Goal: Complete application form: Complete application form

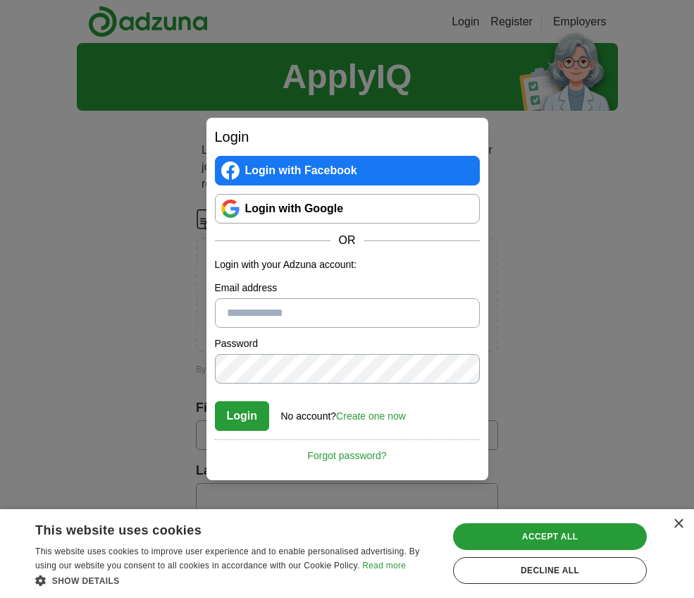
click at [293, 170] on link "Login with Facebook" at bounding box center [347, 171] width 265 height 30
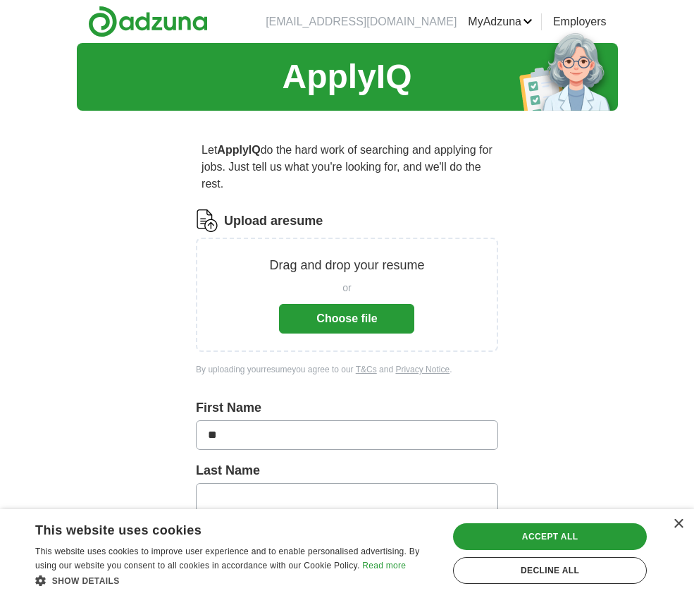
type input "*"
type input "******"
click at [531, 536] on div "Accept all" at bounding box center [550, 536] width 194 height 27
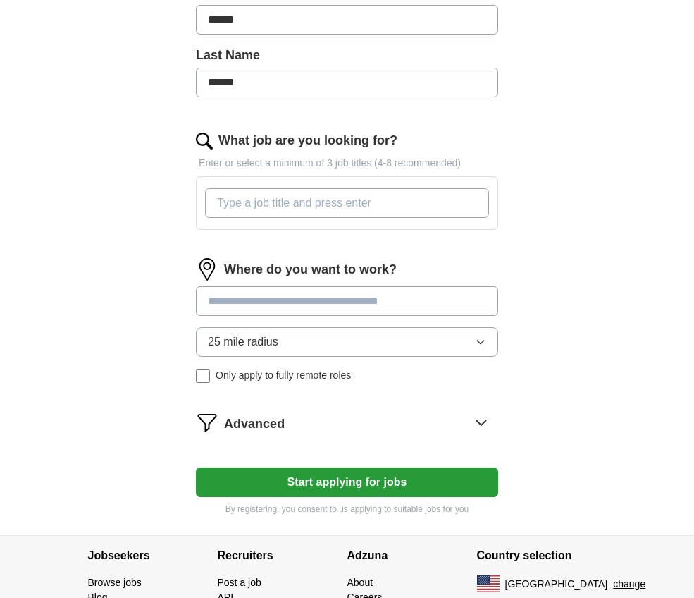
scroll to position [409, 0]
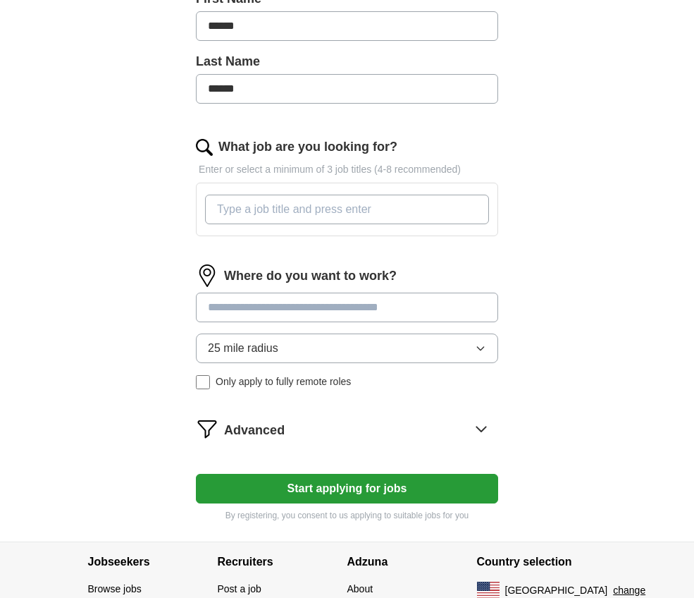
type input "******"
type input "Libraian assistant"
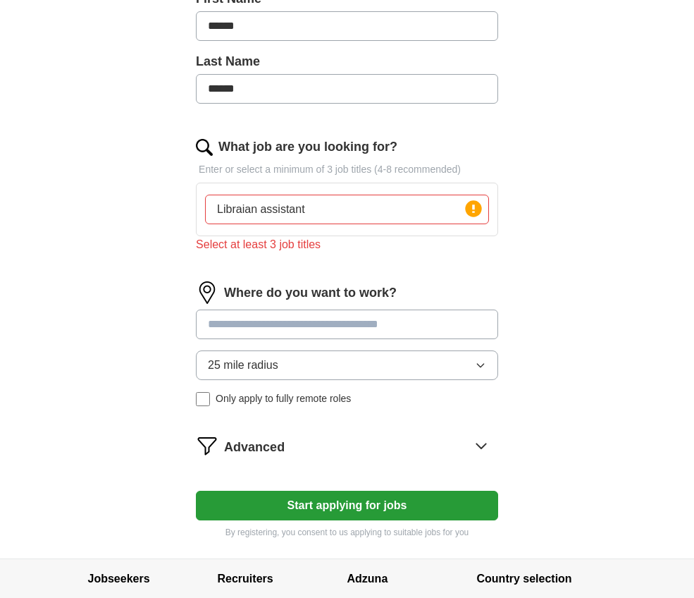
click at [318, 309] on input at bounding box center [347, 324] width 302 height 30
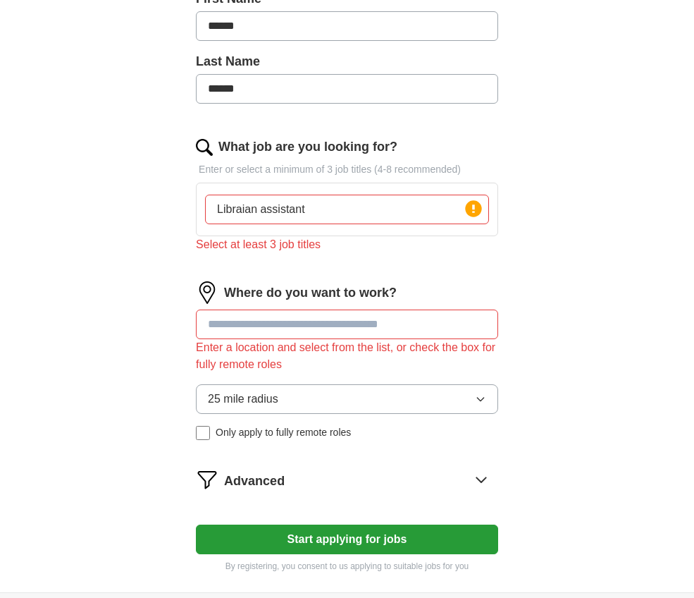
click at [318, 214] on input "Libraian assistant" at bounding box center [347, 209] width 284 height 30
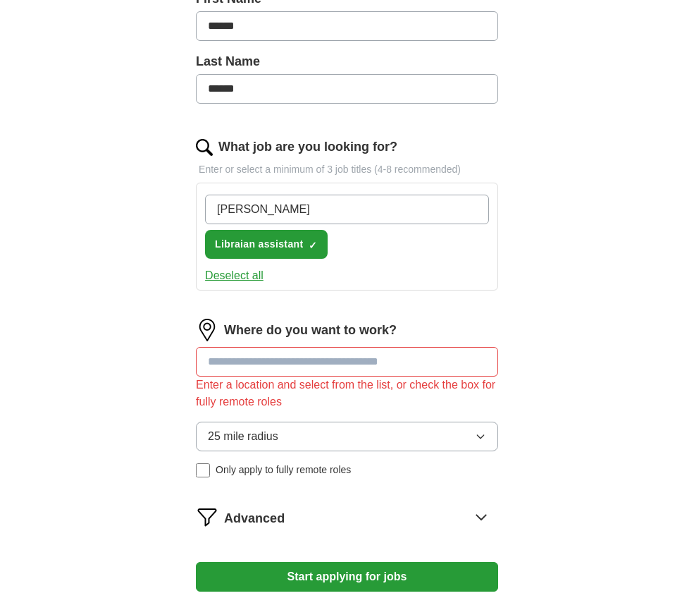
type input "stocker"
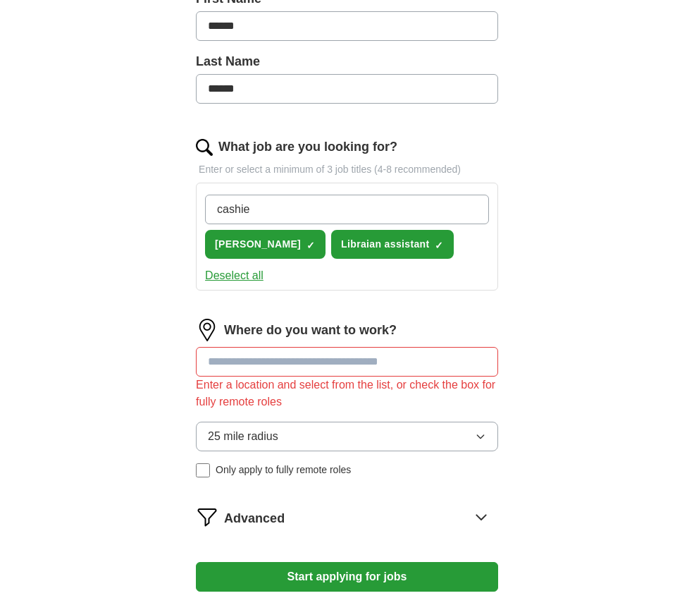
type input "cashier"
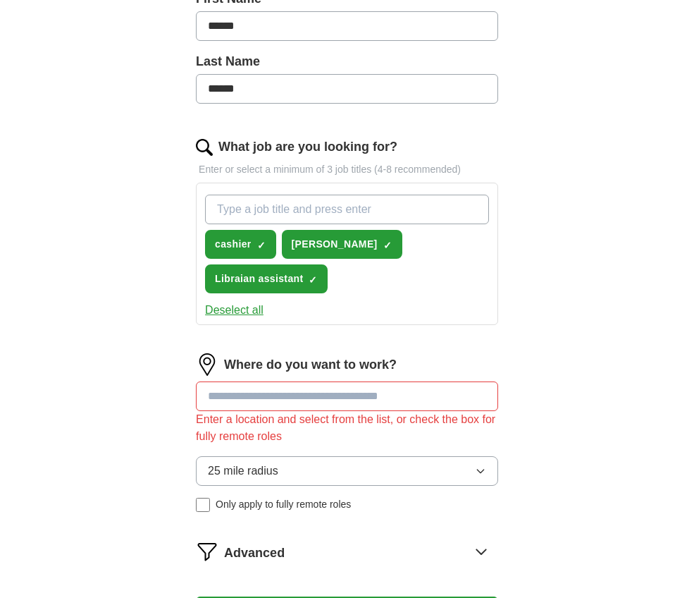
click at [421, 381] on input at bounding box center [347, 396] width 302 height 30
click at [249, 381] on input "**********" at bounding box center [347, 396] width 302 height 30
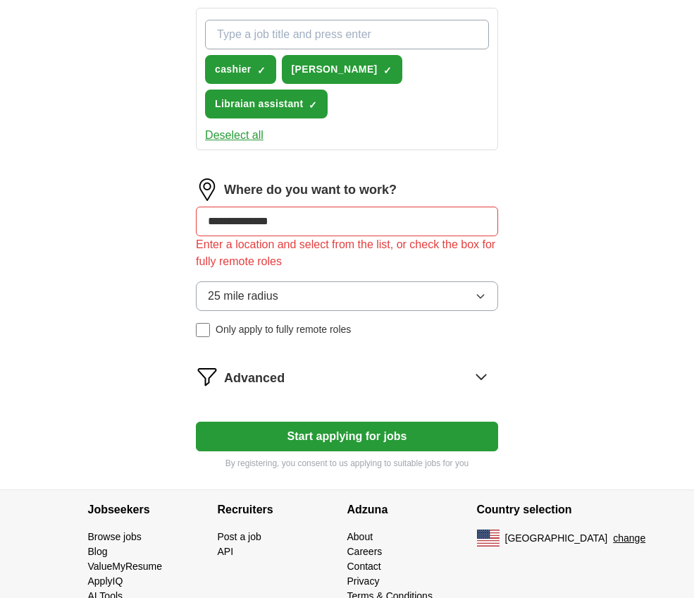
scroll to position [583, 0]
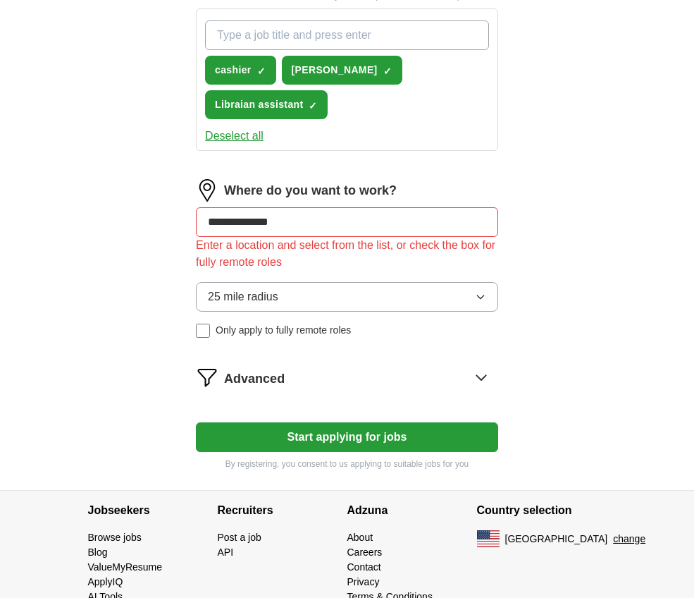
click at [338, 422] on button "Start applying for jobs" at bounding box center [347, 437] width 302 height 30
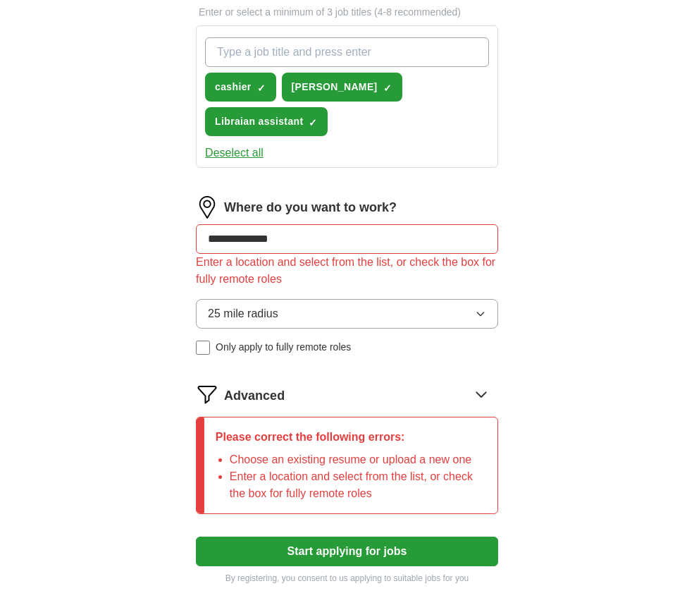
drag, startPoint x: 304, startPoint y: 203, endPoint x: 184, endPoint y: 203, distance: 119.8
click at [184, 203] on div "**********" at bounding box center [347, 71] width 406 height 1065
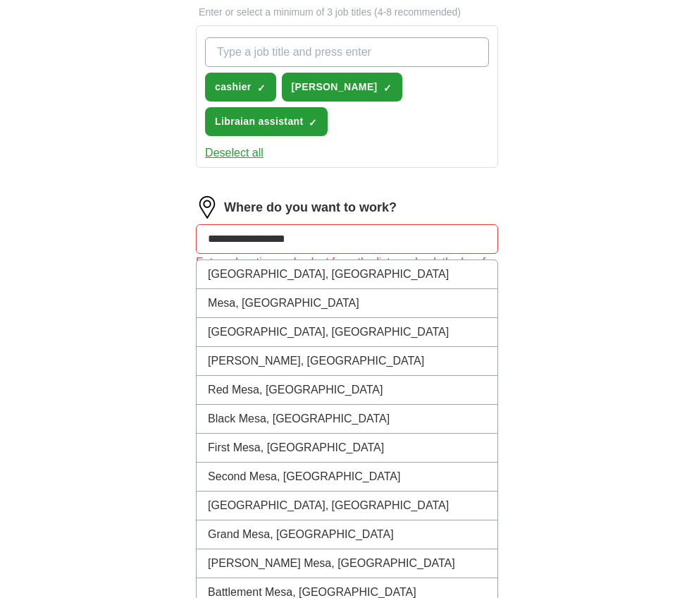
type input "**********"
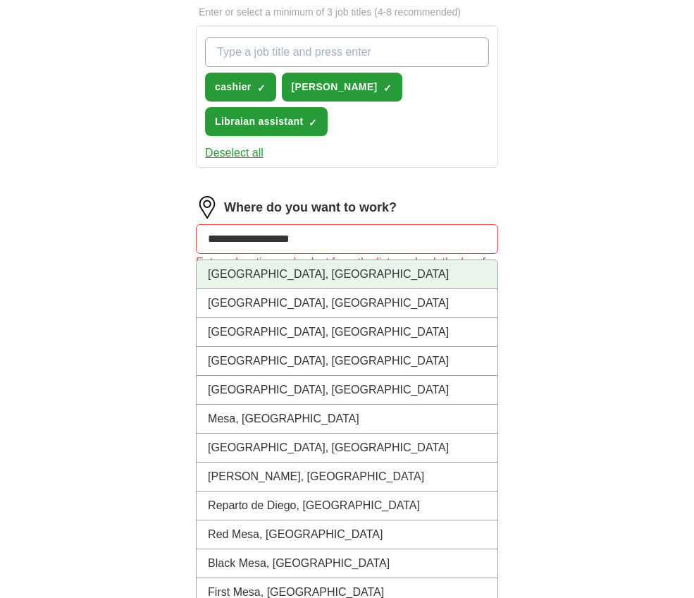
click at [272, 260] on li "San Diego, CA" at bounding box center [347, 274] width 301 height 29
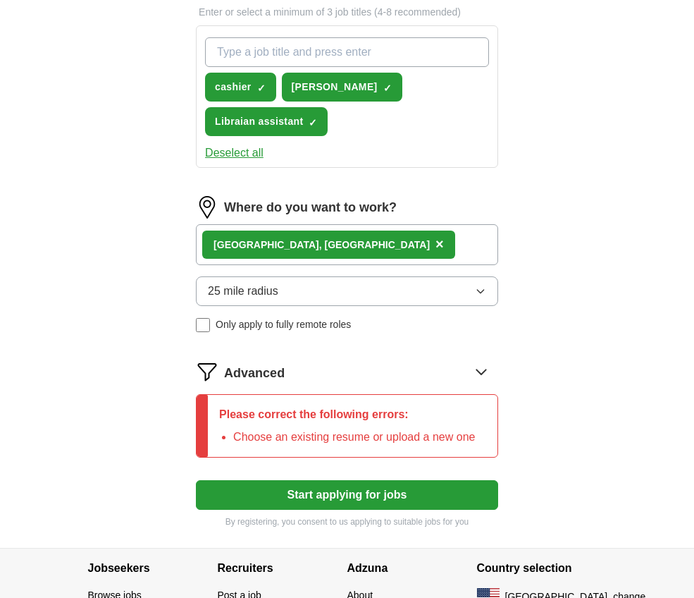
click at [342, 480] on button "Start applying for jobs" at bounding box center [347, 495] width 302 height 30
click at [309, 406] on p "Please correct the following errors:" at bounding box center [347, 414] width 256 height 17
click at [173, 374] on div "Let ApplyIQ do the hard work of searching and applying for jobs. Just tell us w…" at bounding box center [347, 43] width 406 height 1008
click at [481, 360] on icon at bounding box center [481, 371] width 23 height 23
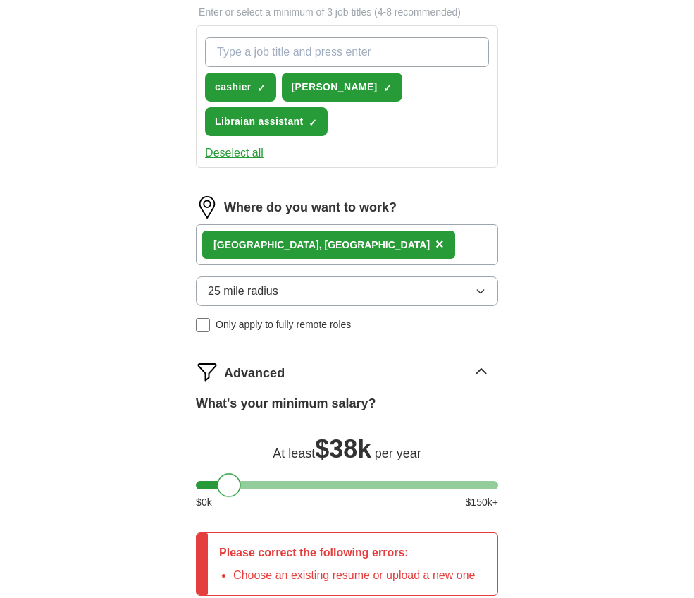
drag, startPoint x: 206, startPoint y: 449, endPoint x: 230, endPoint y: 452, distance: 24.1
click at [228, 473] on div at bounding box center [229, 485] width 24 height 24
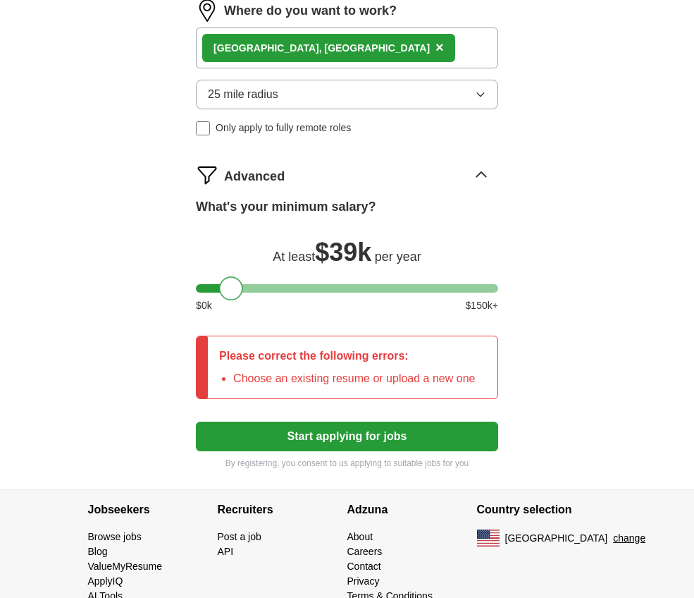
scroll to position [779, 0]
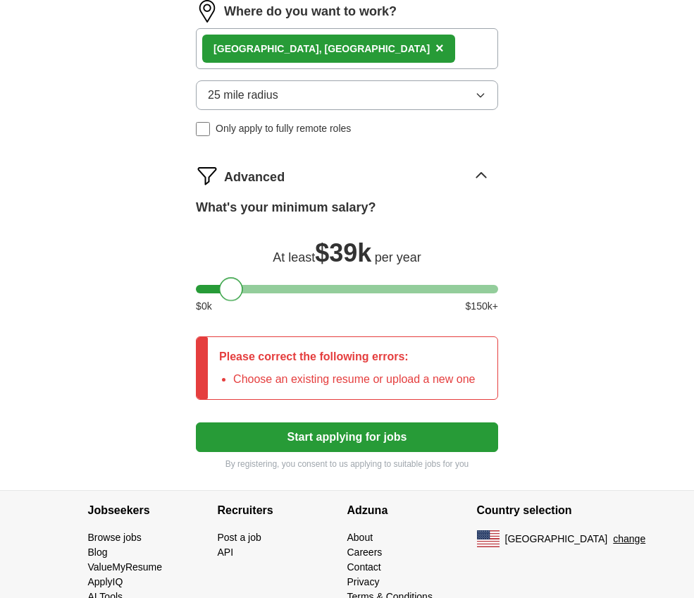
click at [330, 337] on div "Please correct the following errors: Choose an existing resume or upload a new …" at bounding box center [347, 368] width 278 height 62
click at [229, 337] on div "Please correct the following errors: Choose an existing resume or upload a new …" at bounding box center [347, 368] width 278 height 62
click at [207, 340] on div at bounding box center [202, 368] width 11 height 62
click at [408, 422] on button "Start applying for jobs" at bounding box center [347, 437] width 302 height 30
click at [324, 422] on button "Start applying for jobs" at bounding box center [347, 437] width 302 height 30
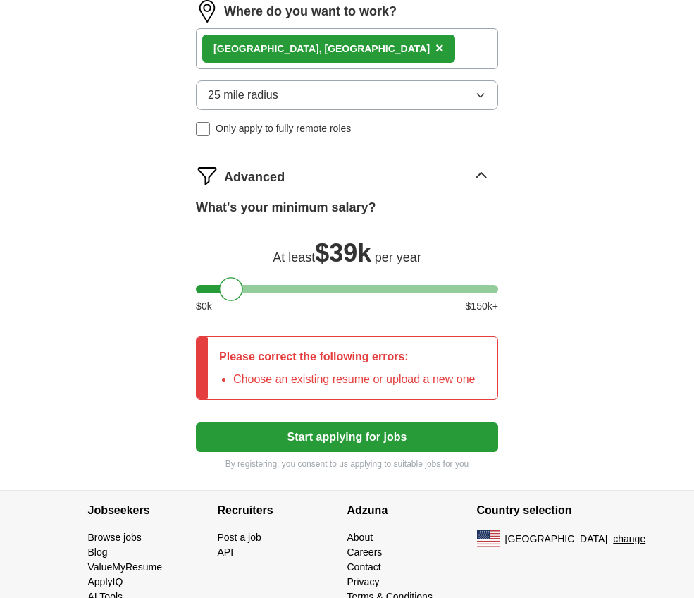
click at [120, 531] on link "Browse jobs" at bounding box center [115, 536] width 54 height 11
